Goal: Information Seeking & Learning: Learn about a topic

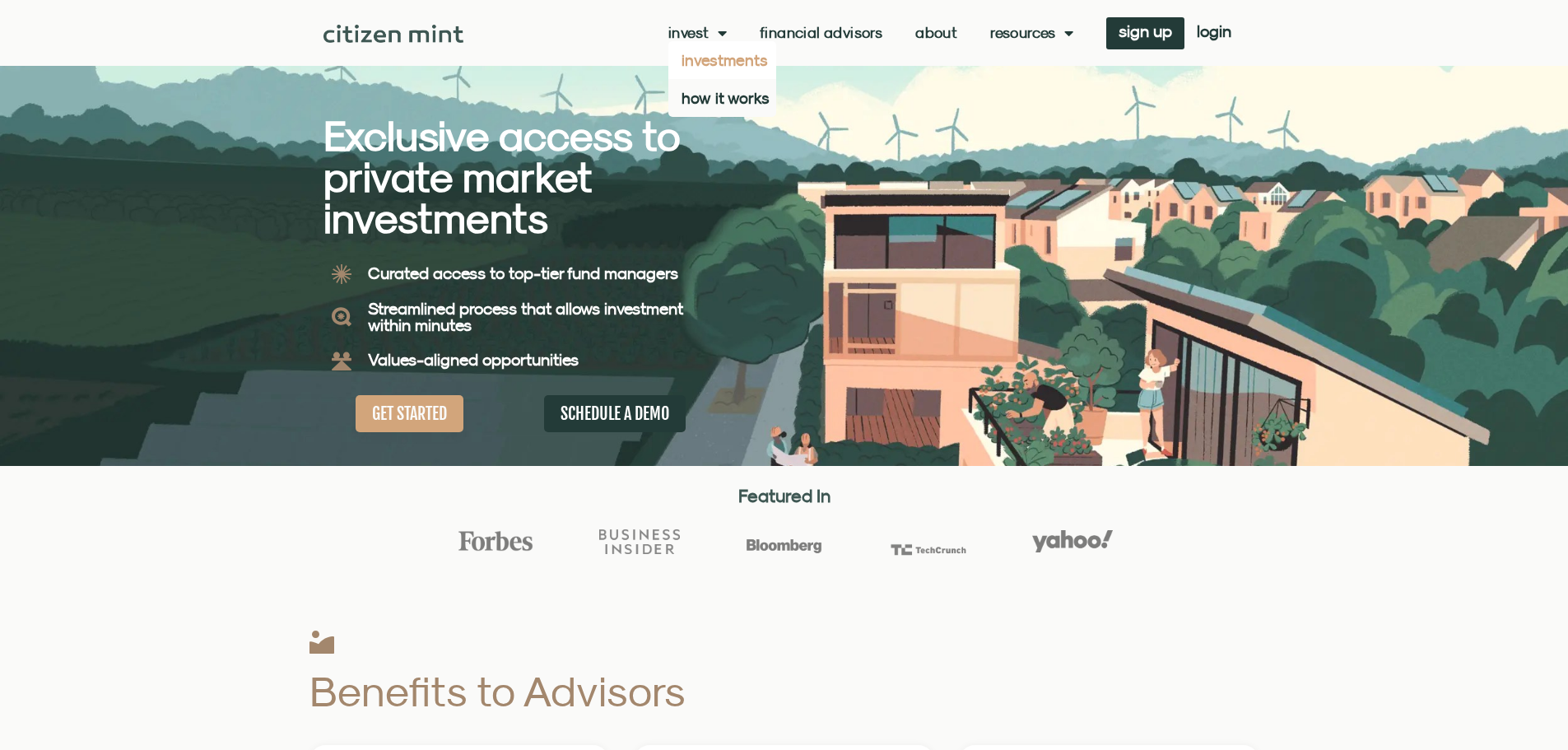
click at [740, 58] on link "investments" at bounding box center [723, 60] width 108 height 38
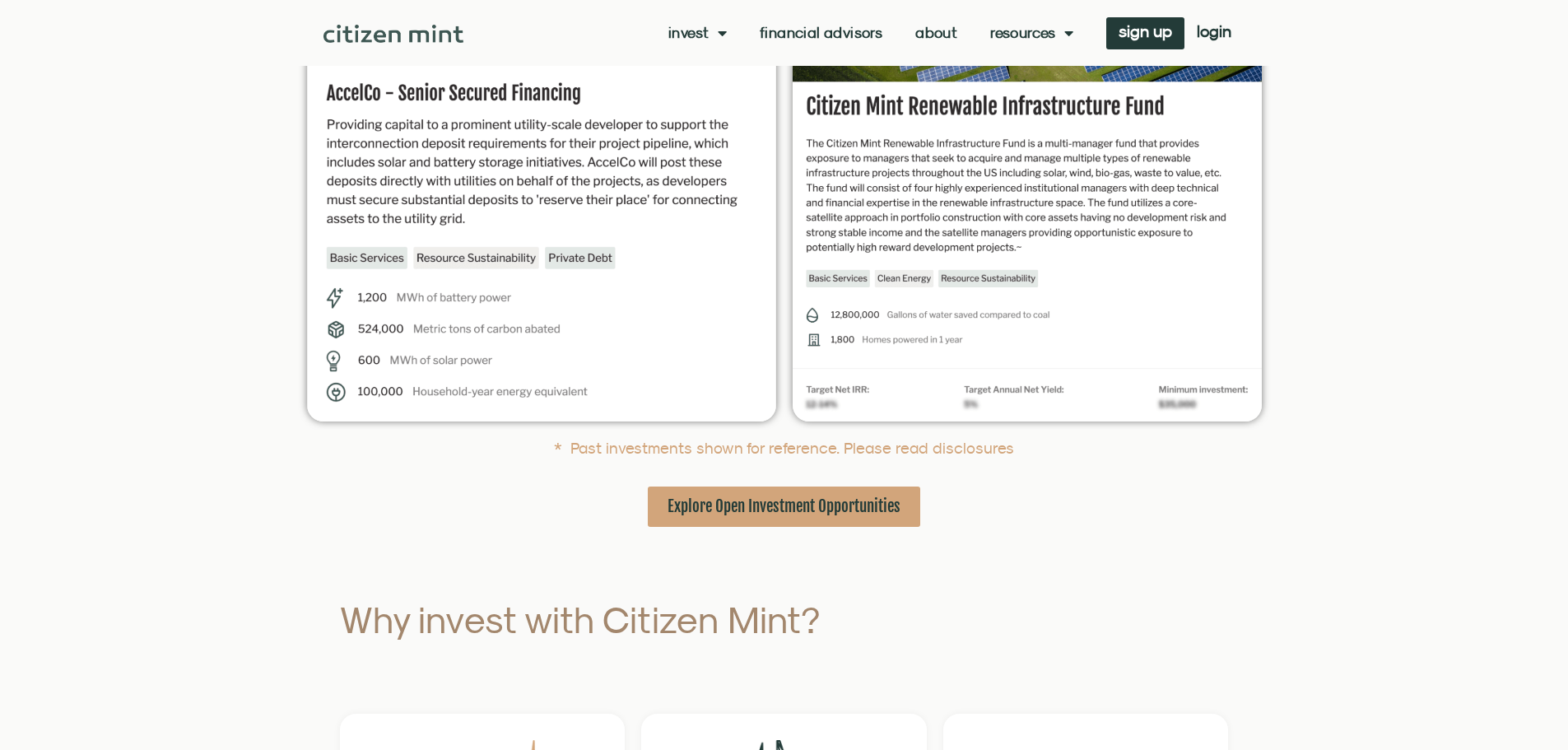
scroll to position [302, 0]
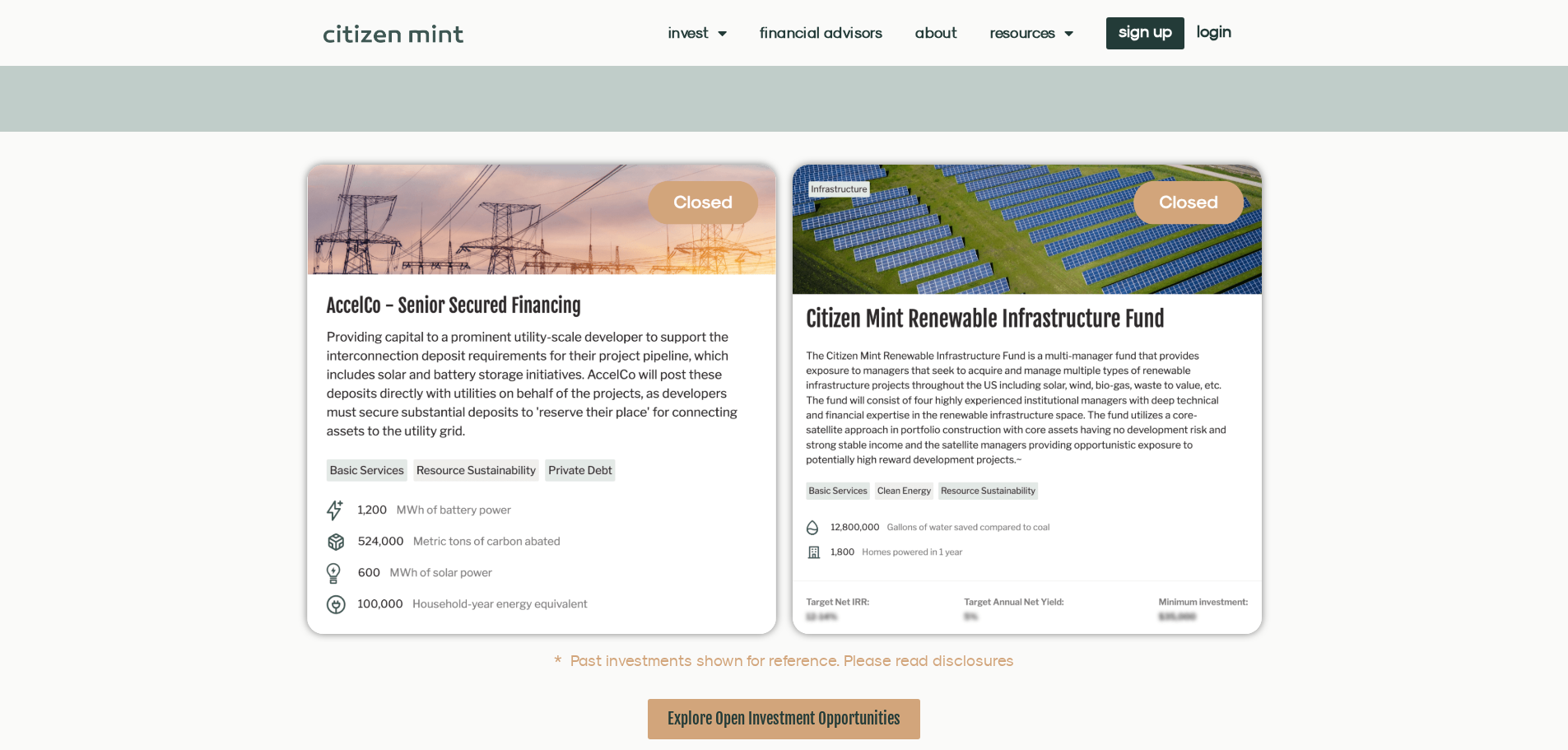
click at [700, 29] on link "Invest" at bounding box center [698, 33] width 58 height 16
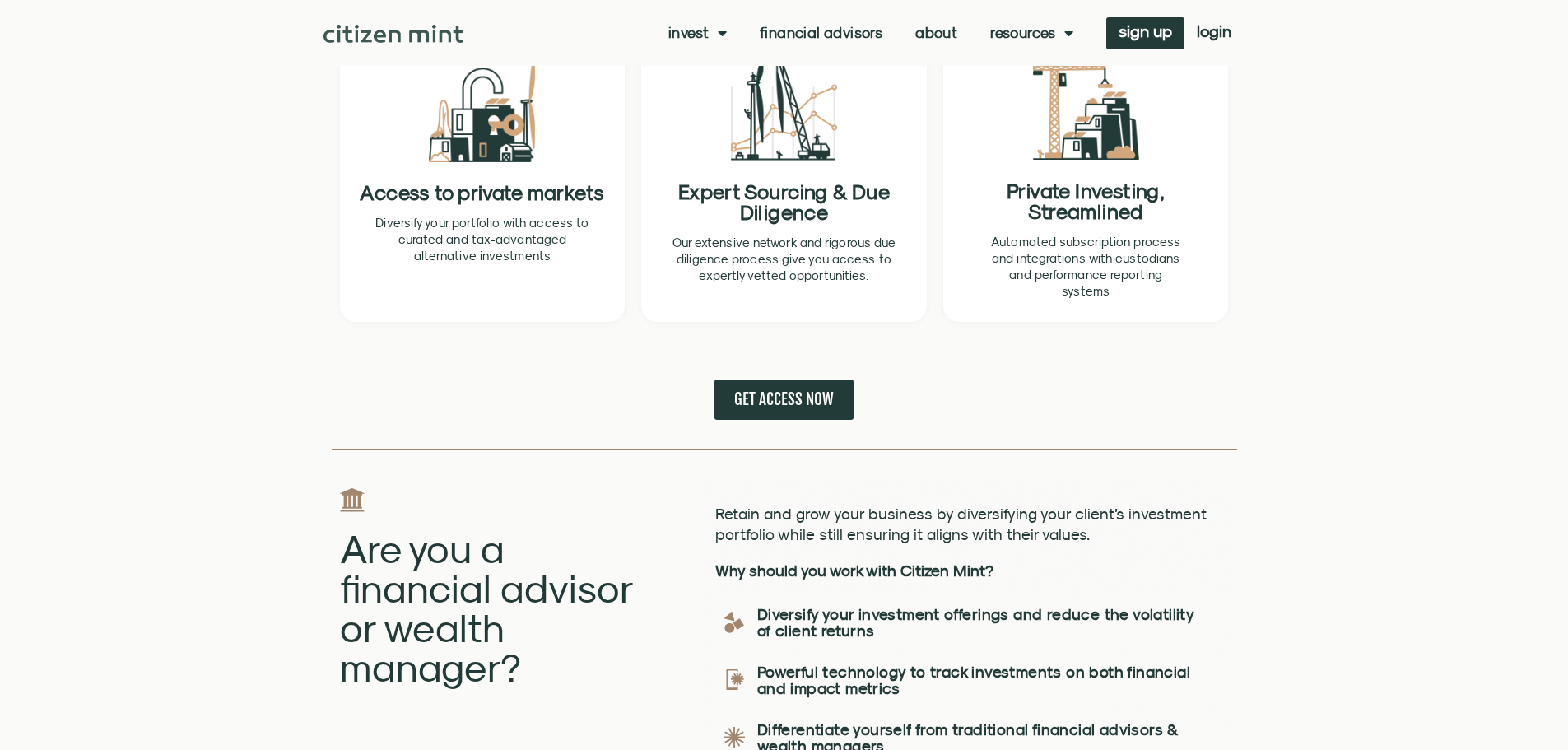
scroll to position [1208, 0]
